Goal: Register for event/course

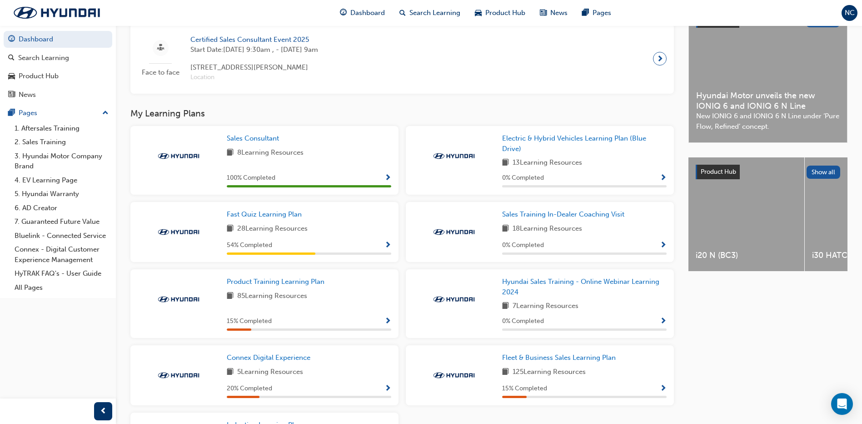
scroll to position [227, 0]
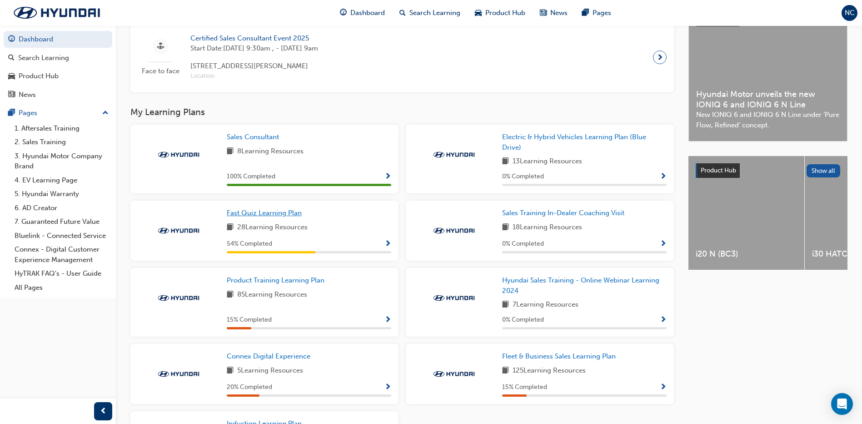
click at [267, 214] on span "Fast Quiz Learning Plan" at bounding box center [264, 213] width 75 height 8
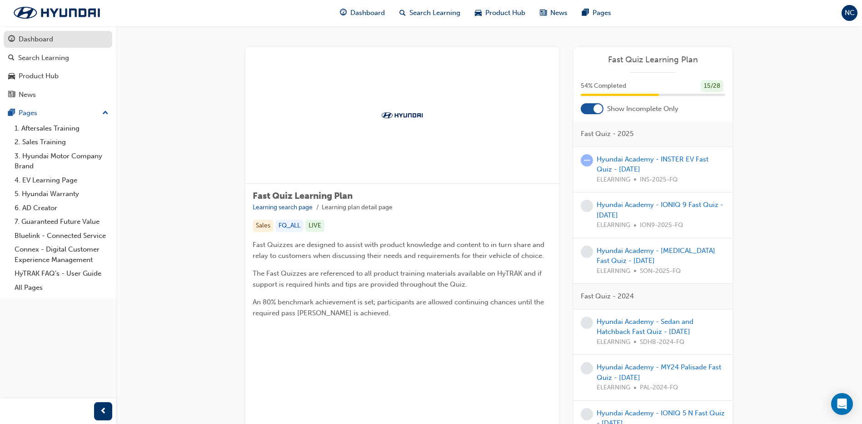
click at [66, 37] on div "Dashboard" at bounding box center [58, 39] width 100 height 11
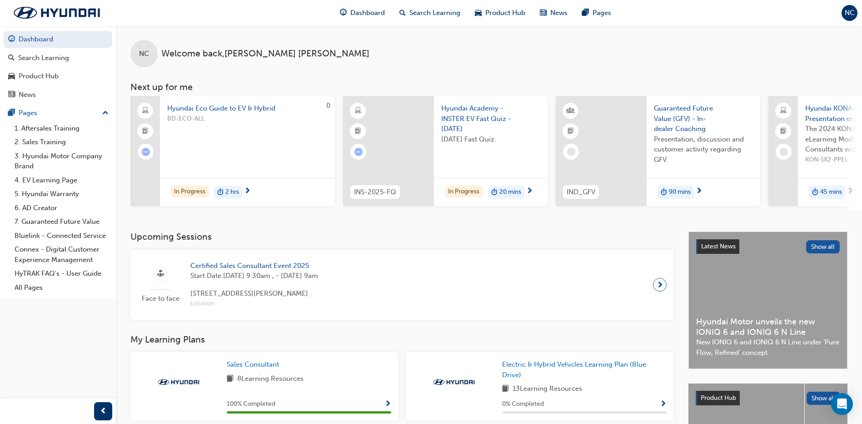
click at [505, 269] on div "Face to face Certified Sales Consultant Event 2025 Start Date: [DATE] 9:30am , …" at bounding box center [402, 284] width 529 height 55
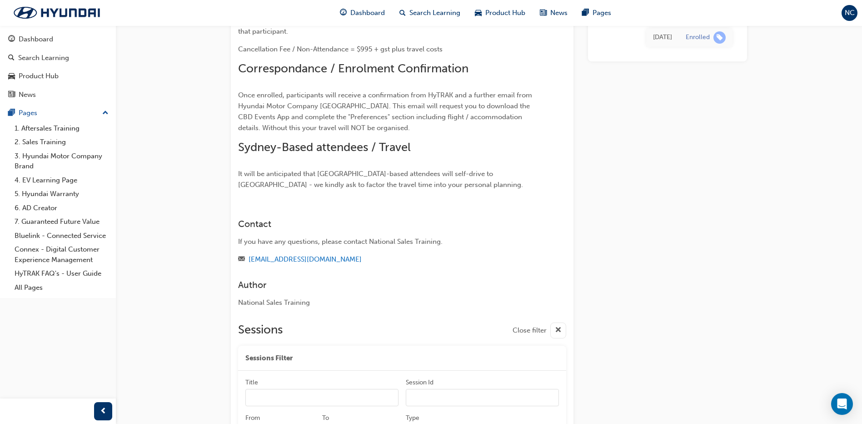
scroll to position [410, 0]
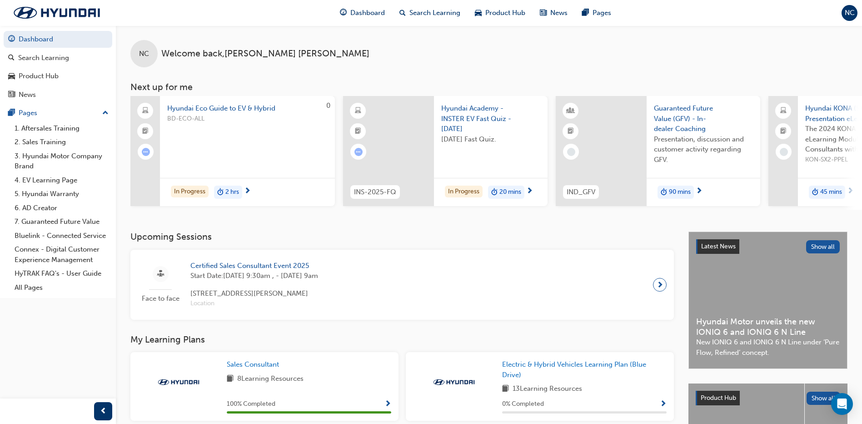
scroll to position [45, 0]
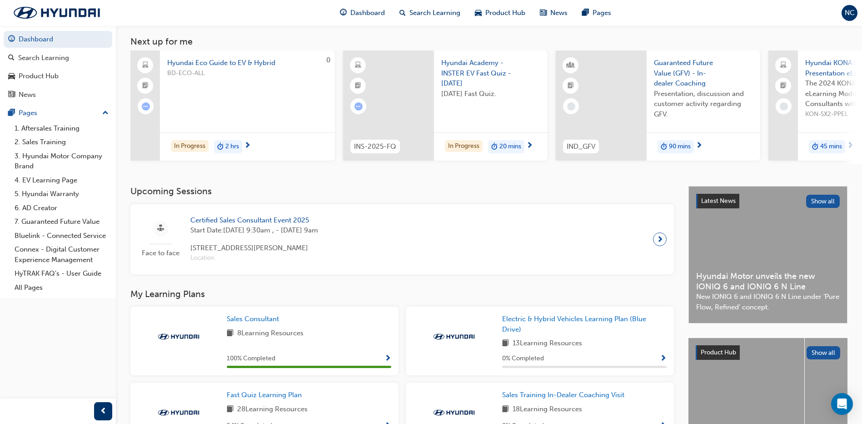
click at [304, 229] on span "Start Date: Mon 27 Oct 2025, 9:30am , - Tue 28 Oct 2025, 9am" at bounding box center [254, 230] width 128 height 10
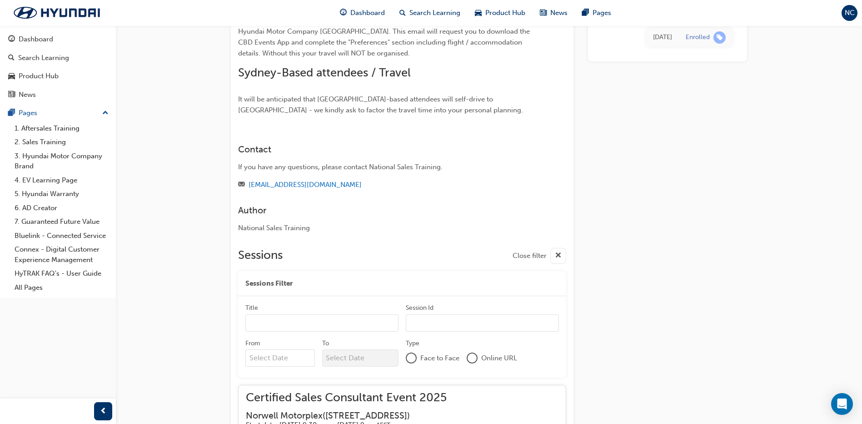
scroll to position [1245, 0]
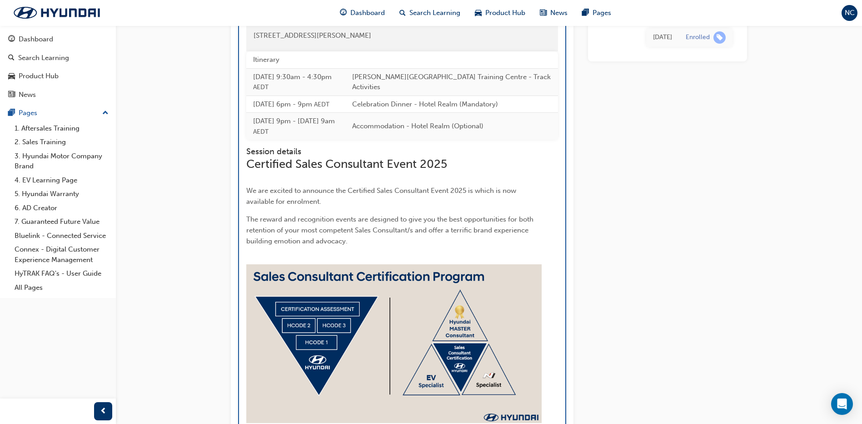
drag, startPoint x: 367, startPoint y: 166, endPoint x: 255, endPoint y: 164, distance: 112.7
click at [255, 41] on div "[STREET_ADDRESS][PERSON_NAME]" at bounding box center [402, 35] width 297 height 10
drag, startPoint x: 255, startPoint y: 164, endPoint x: 311, endPoint y: 163, distance: 56.4
copy span "[STREET_ADDRESS][PERSON_NAME]"
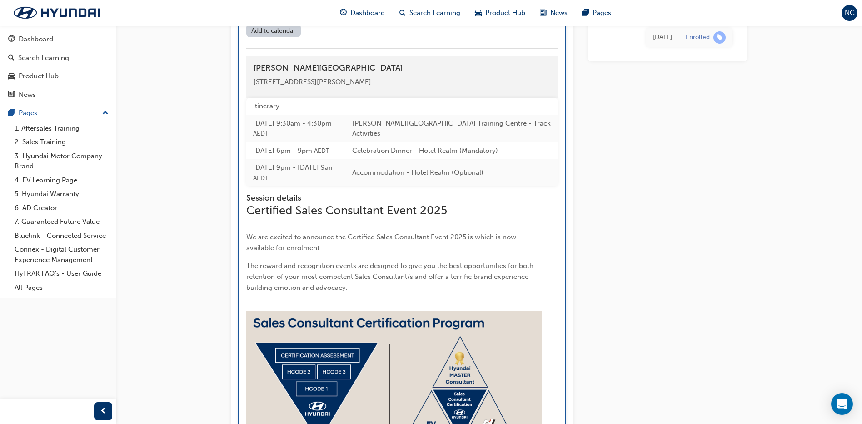
scroll to position [1183, 0]
